Goal: Book appointment/travel/reservation

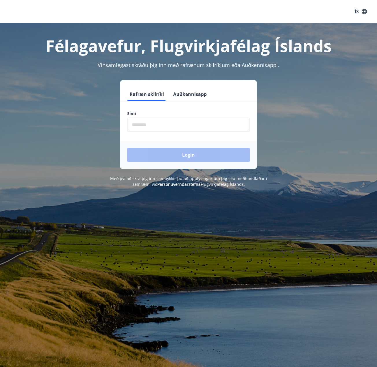
click at [191, 126] on input "phone" at bounding box center [188, 125] width 123 height 14
type input "********"
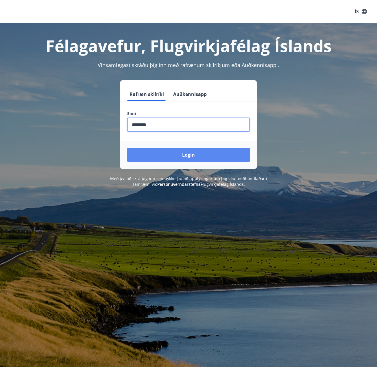
click at [179, 150] on button "Login" at bounding box center [188, 155] width 123 height 14
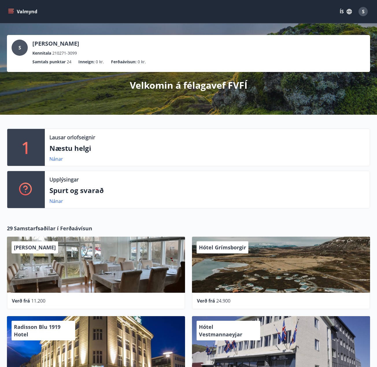
click at [12, 15] on button "Valmynd" at bounding box center [23, 11] width 33 height 10
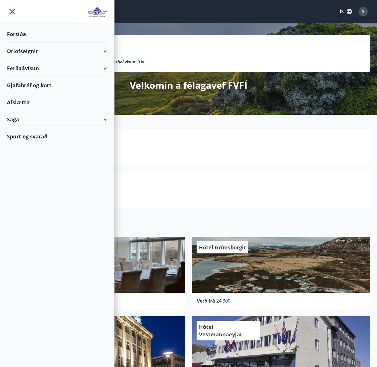
click at [95, 57] on div "Orlofseignir" at bounding box center [57, 51] width 100 height 17
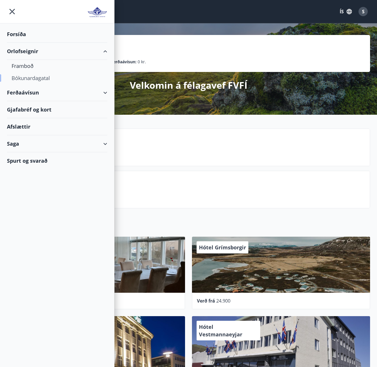
click at [35, 77] on div "Bókunardagatal" at bounding box center [57, 78] width 91 height 12
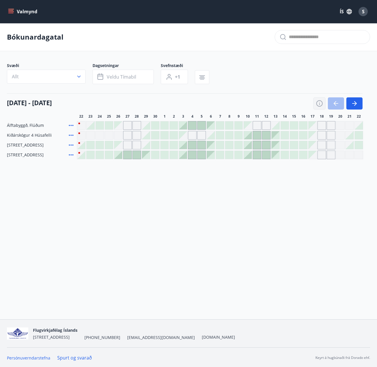
click at [319, 101] on icon "button" at bounding box center [320, 103] width 6 height 6
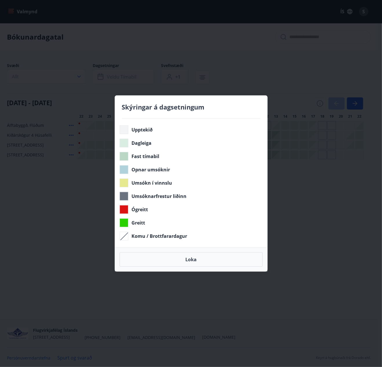
click at [291, 195] on div "Skýringar á dagsetningum Upptekið Dagleiga Fast tímabil Opnar umsóknir Umsókn í…" at bounding box center [191, 183] width 382 height 367
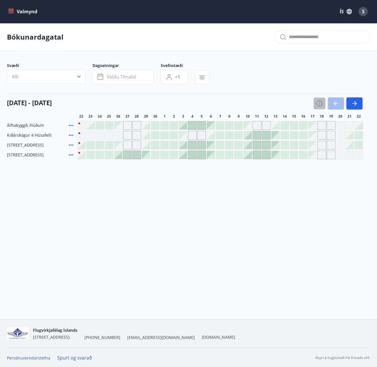
click at [319, 103] on icon "button" at bounding box center [319, 104] width 1 height 2
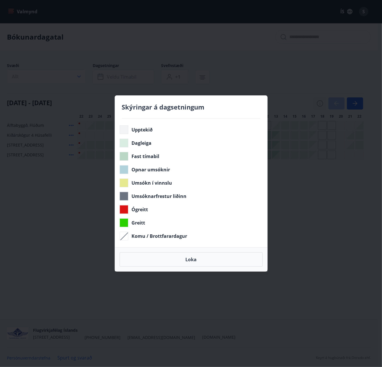
click at [319, 103] on div "Skýringar á dagsetningum Upptekið Dagleiga Fast tímabil Opnar umsóknir Umsókn í…" at bounding box center [191, 183] width 382 height 367
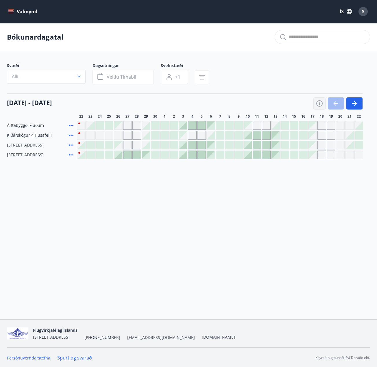
click at [321, 105] on icon "button" at bounding box center [319, 103] width 7 height 7
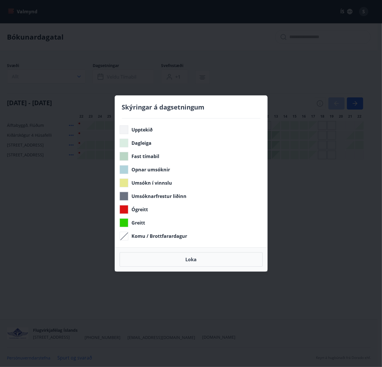
click at [321, 105] on div "Skýringar á dagsetningum Upptekið Dagleiga Fast tímabil Opnar umsóknir Umsókn í…" at bounding box center [191, 183] width 382 height 367
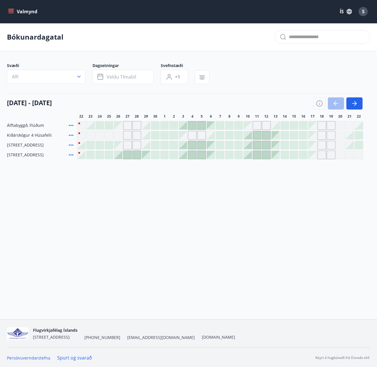
click at [249, 135] on div at bounding box center [248, 135] width 8 height 8
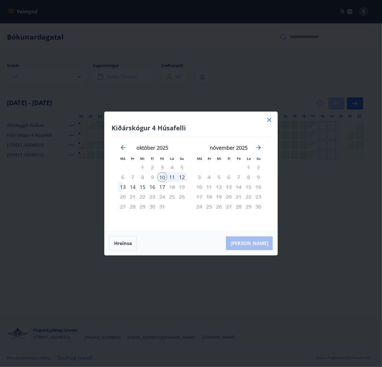
click at [272, 120] on icon at bounding box center [269, 120] width 7 height 7
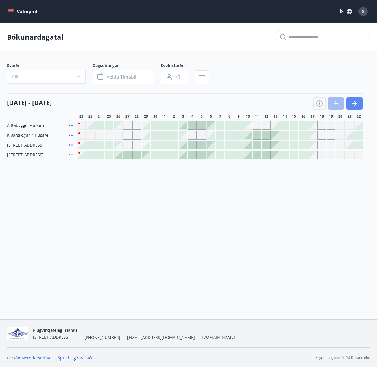
click at [359, 105] on button "button" at bounding box center [355, 104] width 16 height 12
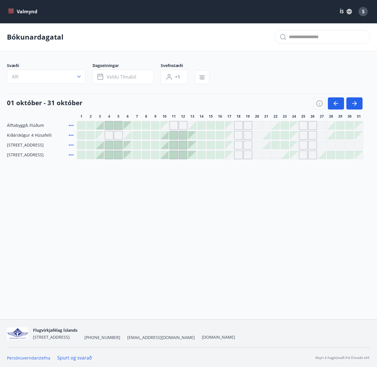
click at [166, 135] on div at bounding box center [165, 135] width 8 height 8
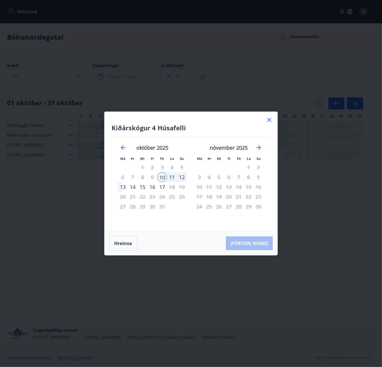
click at [271, 122] on icon at bounding box center [269, 120] width 7 height 7
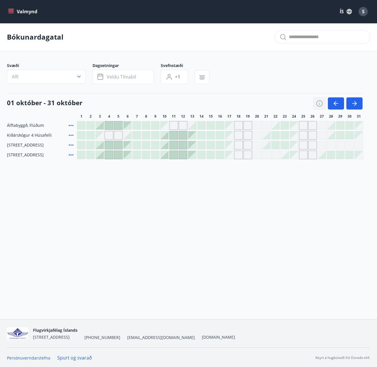
click at [324, 107] on button "button" at bounding box center [320, 104] width 12 height 12
click at [318, 106] on icon "button" at bounding box center [319, 103] width 7 height 7
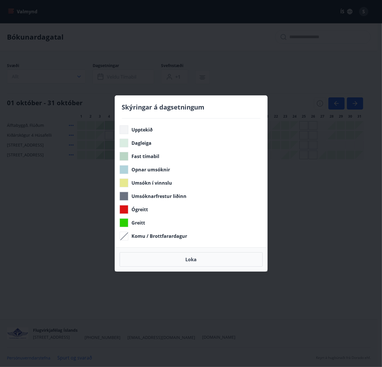
click at [289, 96] on div "Skýringar á dagsetningum Upptekið Dagleiga Fast tímabil Opnar umsóknir Umsókn í…" at bounding box center [191, 183] width 382 height 367
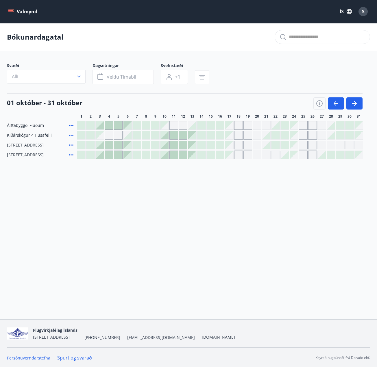
click at [173, 117] on span "11" at bounding box center [174, 116] width 4 height 5
click at [349, 106] on button "button" at bounding box center [355, 104] width 16 height 12
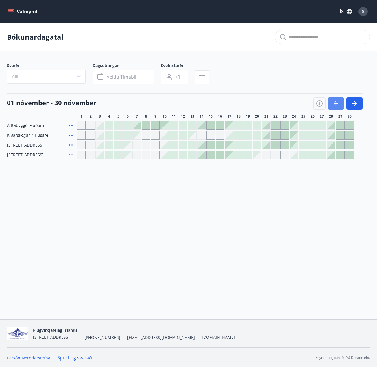
click at [339, 102] on icon "button" at bounding box center [336, 103] width 7 height 7
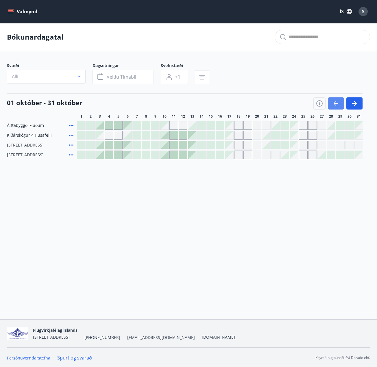
click at [339, 102] on icon "button" at bounding box center [336, 103] width 7 height 7
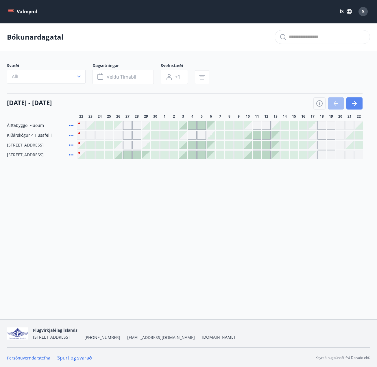
click at [357, 104] on icon "button" at bounding box center [354, 103] width 7 height 7
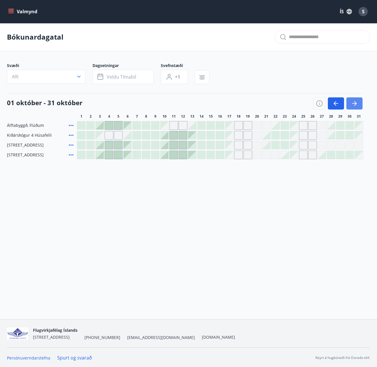
click at [359, 104] on button "button" at bounding box center [355, 104] width 16 height 12
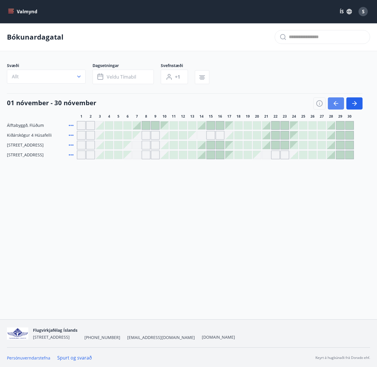
click at [336, 104] on icon "button" at bounding box center [336, 103] width 7 height 7
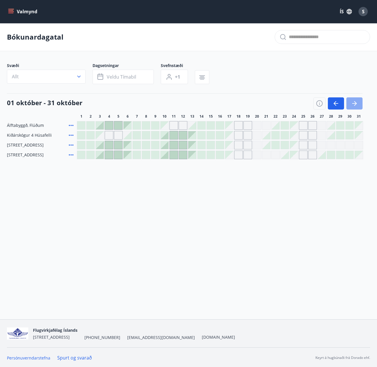
click at [354, 104] on icon "button" at bounding box center [354, 103] width 7 height 7
